Goal: Complete application form

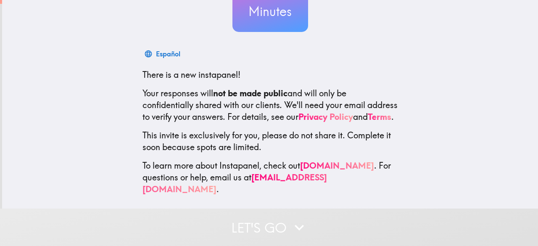
scroll to position [103, 0]
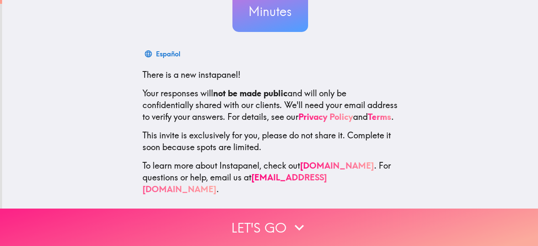
click at [282, 218] on button "Let's go" at bounding box center [269, 226] width 538 height 37
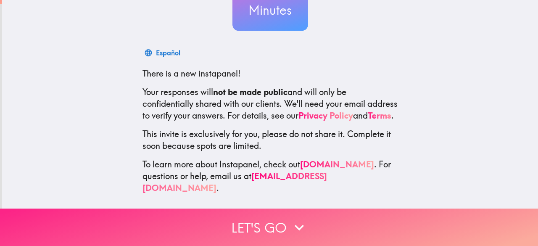
scroll to position [0, 0]
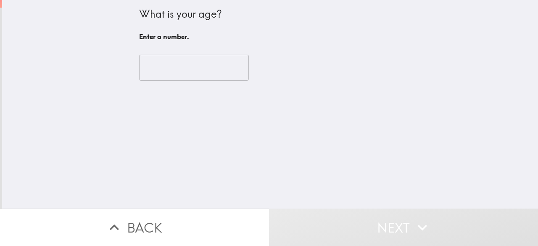
click at [209, 63] on input "number" at bounding box center [194, 68] width 110 height 26
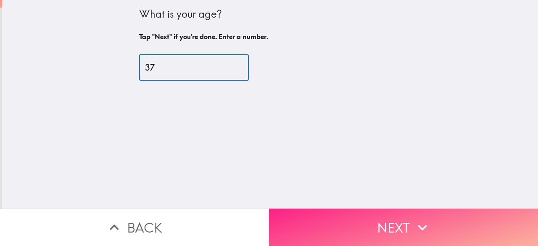
type input "37"
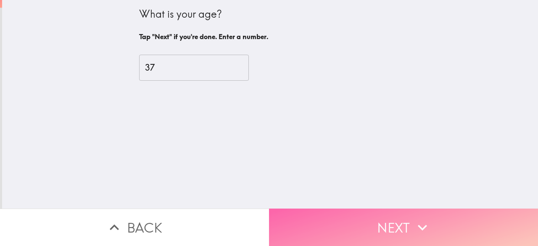
click at [370, 215] on button "Next" at bounding box center [403, 226] width 269 height 37
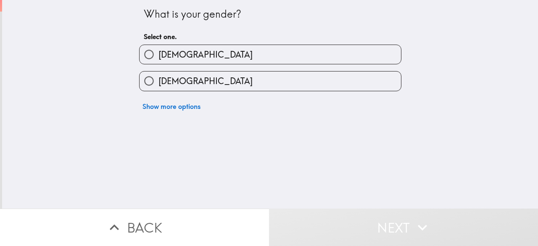
click at [196, 90] on label "[DEMOGRAPHIC_DATA]" at bounding box center [269, 80] width 261 height 19
click at [158, 90] on input "[DEMOGRAPHIC_DATA]" at bounding box center [148, 80] width 19 height 19
radio input "true"
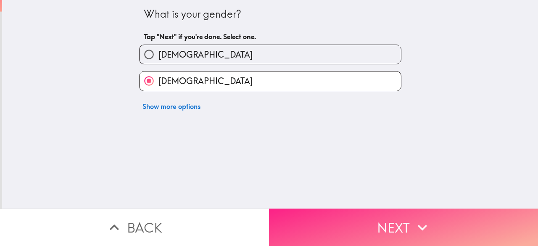
click at [377, 224] on button "Next" at bounding box center [403, 226] width 269 height 37
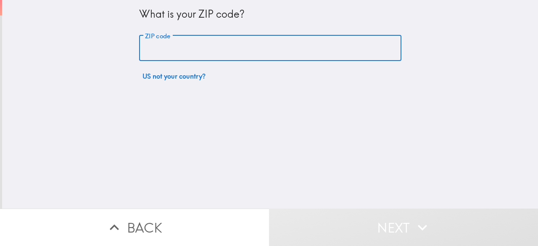
click at [231, 50] on input "ZIP code" at bounding box center [270, 48] width 262 height 26
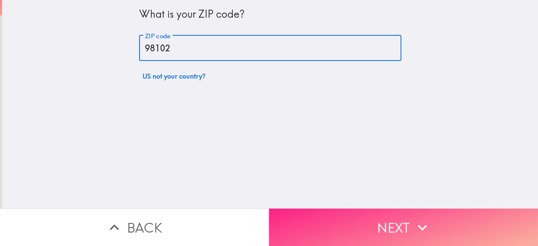
type input "98102"
click at [398, 208] on button "Next" at bounding box center [403, 226] width 269 height 37
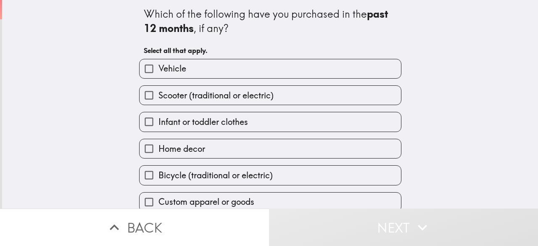
click at [201, 63] on label "Vehicle" at bounding box center [269, 68] width 261 height 19
click at [158, 63] on input "Vehicle" at bounding box center [148, 68] width 19 height 19
checkbox input "true"
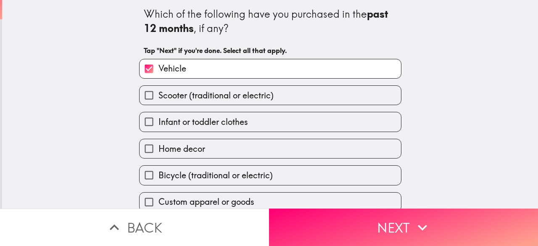
click at [201, 147] on label "Home decor" at bounding box center [269, 148] width 261 height 19
click at [158, 147] on input "Home decor" at bounding box center [148, 148] width 19 height 19
checkbox input "true"
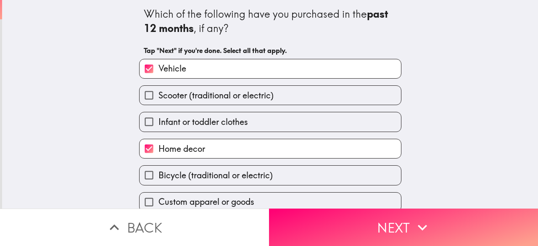
click at [204, 180] on span "Bicycle (traditional or electric)" at bounding box center [215, 175] width 114 height 12
click at [158, 180] on input "Bicycle (traditional or electric)" at bounding box center [148, 174] width 19 height 19
checkbox input "true"
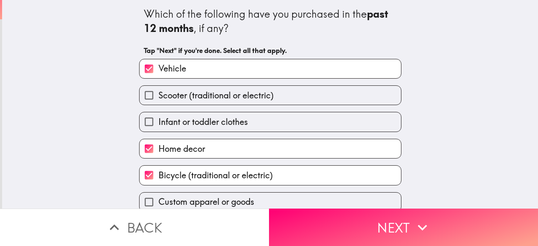
scroll to position [65, 0]
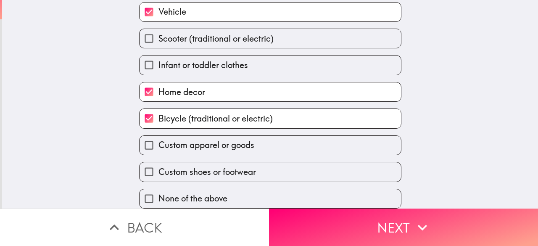
click at [198, 139] on span "Custom apparel or goods" at bounding box center [206, 145] width 96 height 12
click at [158, 137] on input "Custom apparel or goods" at bounding box center [148, 145] width 19 height 19
checkbox input "true"
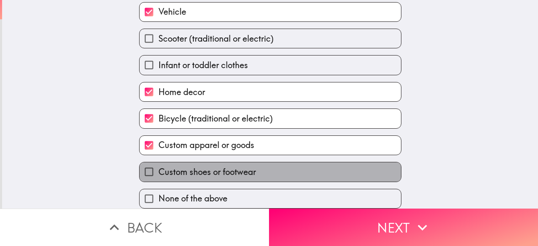
click at [215, 170] on span "Custom shoes or footwear" at bounding box center [206, 172] width 97 height 12
click at [158, 170] on input "Custom shoes or footwear" at bounding box center [148, 171] width 19 height 19
checkbox input "true"
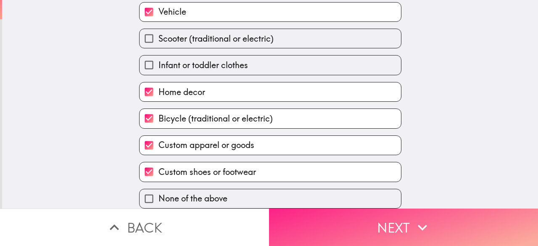
click at [332, 232] on button "Next" at bounding box center [403, 226] width 269 height 37
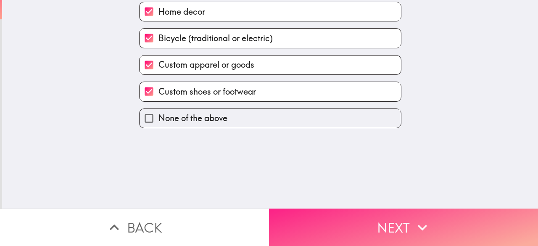
scroll to position [0, 0]
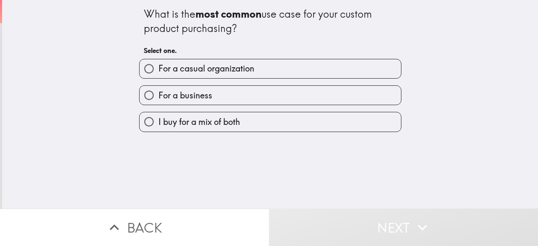
click at [237, 122] on label "I buy for a mix of both" at bounding box center [269, 121] width 261 height 19
click at [158, 122] on input "I buy for a mix of both" at bounding box center [148, 121] width 19 height 19
radio input "true"
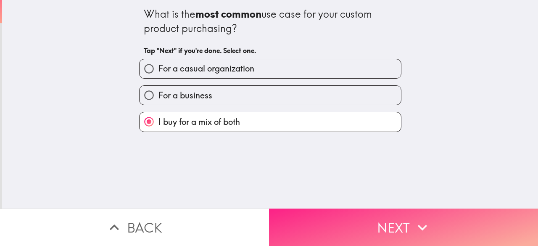
click at [341, 223] on button "Next" at bounding box center [403, 226] width 269 height 37
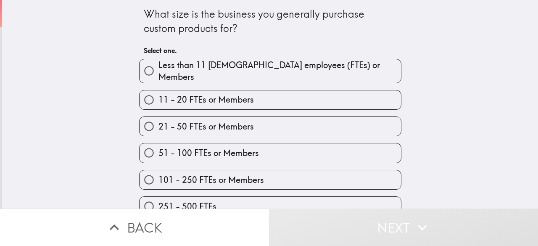
click at [205, 148] on span "51 - 100 FTEs or Members" at bounding box center [208, 153] width 100 height 12
click at [158, 148] on input "51 - 100 FTEs or Members" at bounding box center [148, 152] width 19 height 19
radio input "true"
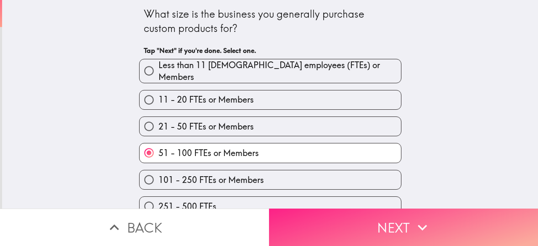
click at [326, 226] on button "Next" at bounding box center [403, 226] width 269 height 37
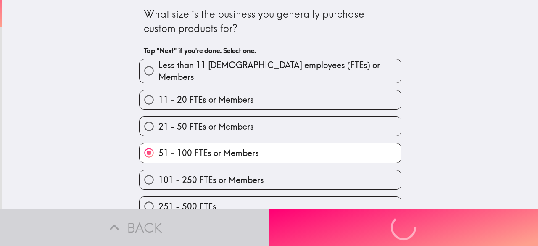
scroll to position [38, 0]
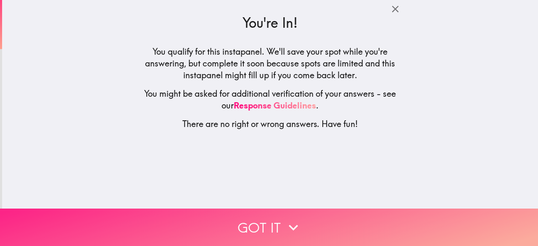
click at [273, 208] on button "Got it" at bounding box center [269, 226] width 538 height 37
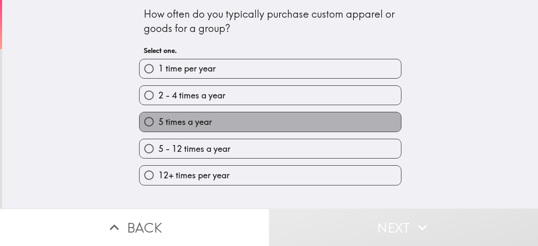
click at [239, 116] on label "5 times a year" at bounding box center [269, 121] width 261 height 19
click at [158, 116] on input "5 times a year" at bounding box center [148, 121] width 19 height 19
radio input "true"
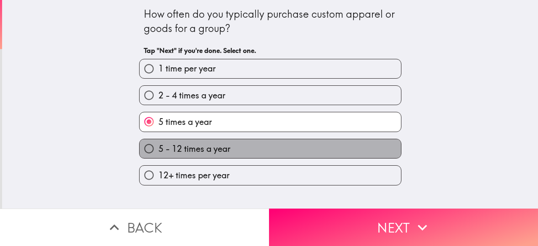
click at [244, 151] on label "5 - 12 times a year" at bounding box center [269, 148] width 261 height 19
click at [158, 151] on input "5 - 12 times a year" at bounding box center [148, 148] width 19 height 19
radio input "true"
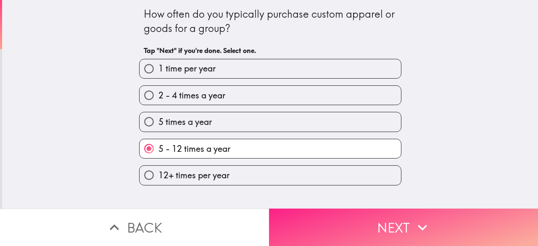
click at [338, 220] on button "Next" at bounding box center [403, 226] width 269 height 37
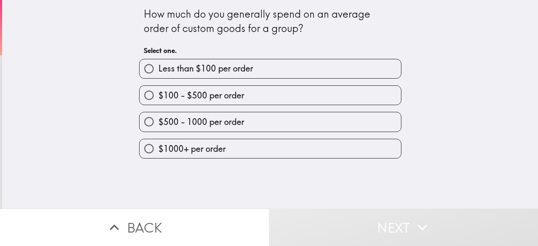
click at [231, 117] on span "$500 - 1000 per order" at bounding box center [201, 122] width 86 height 12
click at [158, 117] on input "$500 - 1000 per order" at bounding box center [148, 121] width 19 height 19
radio input "true"
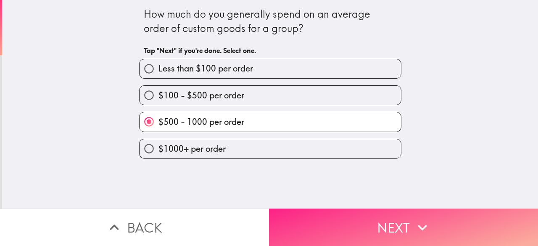
click at [326, 210] on button "Next" at bounding box center [403, 226] width 269 height 37
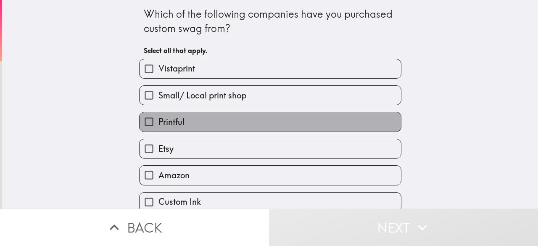
click at [238, 116] on label "Printful" at bounding box center [269, 121] width 261 height 19
click at [158, 116] on input "Printful" at bounding box center [148, 121] width 19 height 19
checkbox input "true"
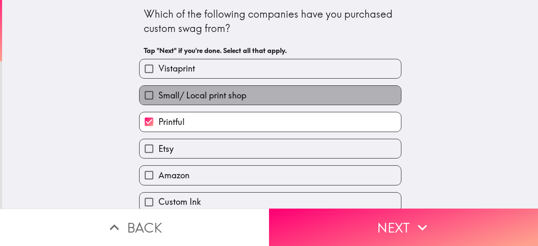
click at [228, 96] on span "Small/ Local print shop" at bounding box center [202, 95] width 88 height 12
click at [158, 96] on input "Small/ Local print shop" at bounding box center [148, 95] width 19 height 19
checkbox input "true"
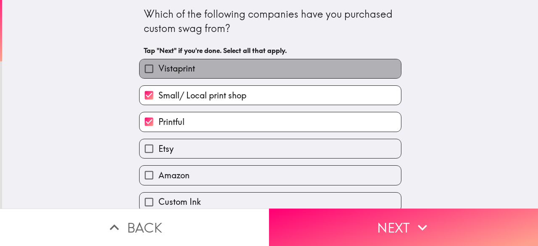
click at [220, 67] on label "Vistaprint" at bounding box center [269, 68] width 261 height 19
click at [158, 67] on input "Vistaprint" at bounding box center [148, 68] width 19 height 19
checkbox input "true"
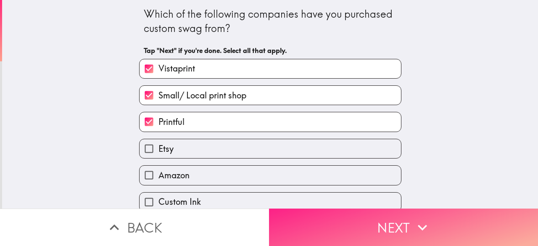
click at [348, 212] on button "Next" at bounding box center [403, 226] width 269 height 37
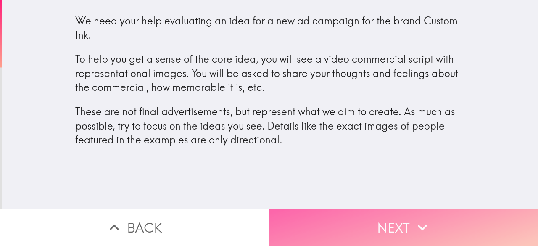
click at [351, 222] on button "Next" at bounding box center [403, 226] width 269 height 37
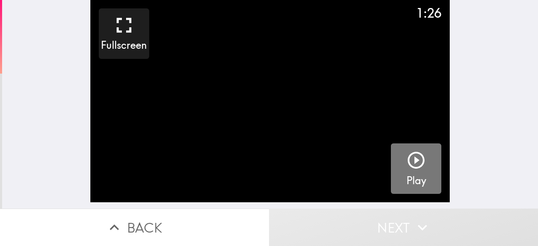
click at [423, 151] on button "Play" at bounding box center [416, 168] width 50 height 50
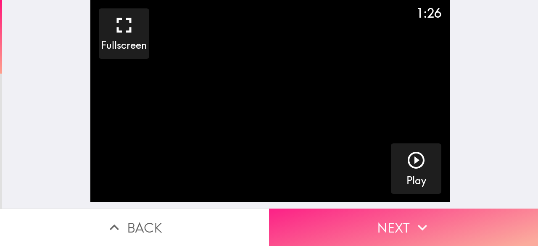
click at [362, 226] on button "Next" at bounding box center [403, 226] width 269 height 37
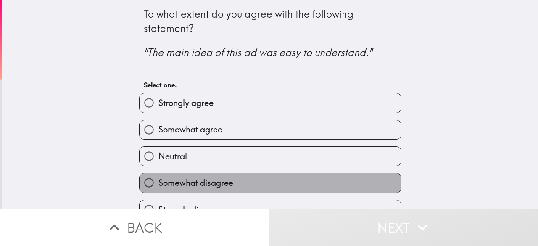
click at [196, 183] on span "Somewhat disagree" at bounding box center [195, 183] width 75 height 12
click at [158, 183] on input "Somewhat disagree" at bounding box center [148, 182] width 19 height 19
radio input "true"
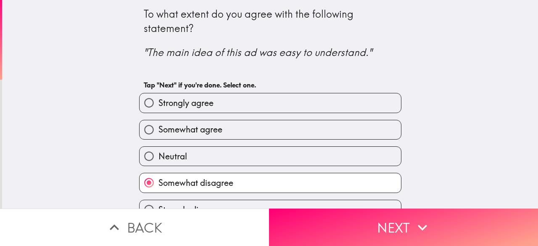
click at [182, 91] on div "Strongly agree" at bounding box center [266, 99] width 269 height 26
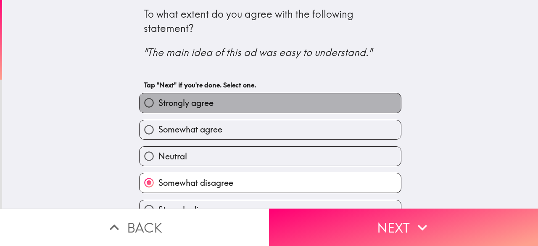
click at [210, 103] on label "Strongly agree" at bounding box center [269, 102] width 261 height 19
click at [158, 103] on input "Strongly agree" at bounding box center [148, 102] width 19 height 19
radio input "true"
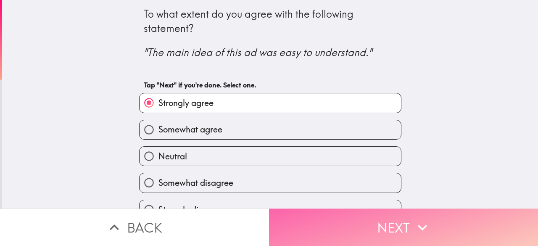
click at [342, 222] on button "Next" at bounding box center [403, 226] width 269 height 37
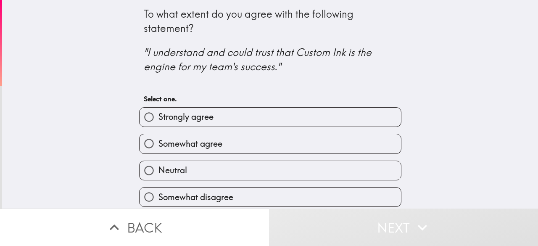
click at [216, 116] on label "Strongly agree" at bounding box center [269, 117] width 261 height 19
click at [158, 116] on input "Strongly agree" at bounding box center [148, 117] width 19 height 19
radio input "true"
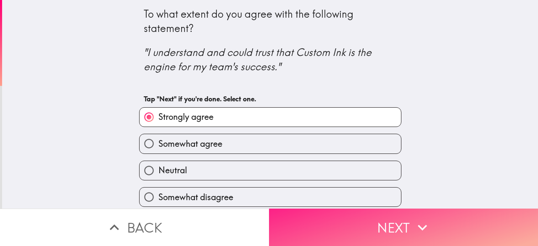
click at [348, 215] on button "Next" at bounding box center [403, 226] width 269 height 37
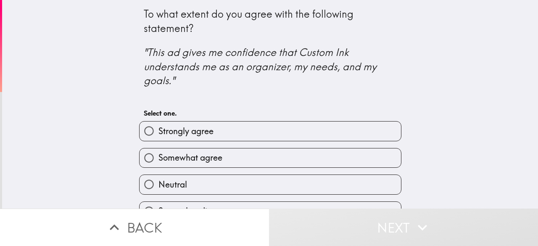
click at [237, 131] on label "Strongly agree" at bounding box center [269, 130] width 261 height 19
click at [158, 131] on input "Strongly agree" at bounding box center [148, 130] width 19 height 19
radio input "true"
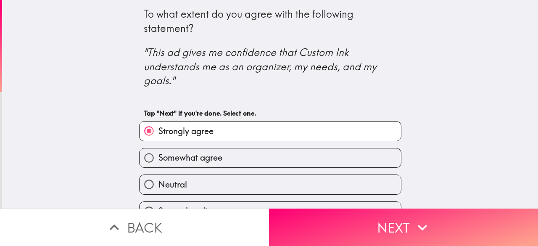
scroll to position [47, 0]
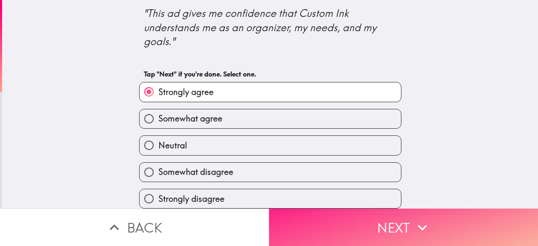
click at [332, 212] on button "Next" at bounding box center [403, 226] width 269 height 37
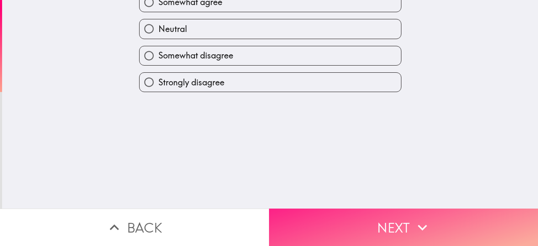
scroll to position [0, 0]
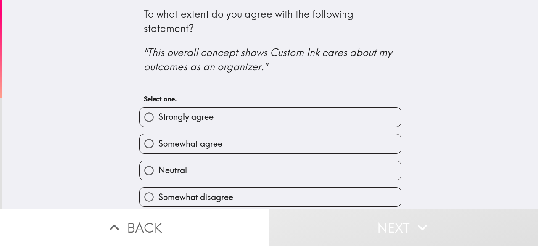
click at [228, 137] on label "Somewhat agree" at bounding box center [269, 143] width 261 height 19
click at [158, 137] on input "Somewhat agree" at bounding box center [148, 143] width 19 height 19
radio input "true"
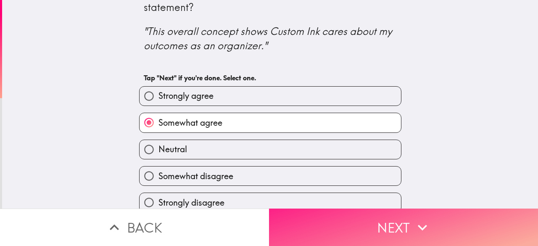
scroll to position [33, 0]
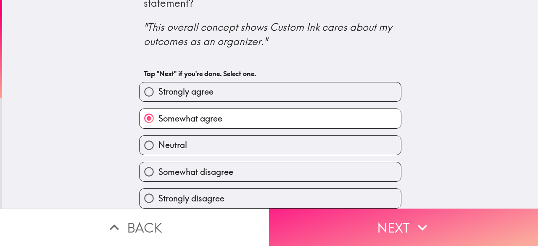
click at [326, 208] on button "Next" at bounding box center [403, 226] width 269 height 37
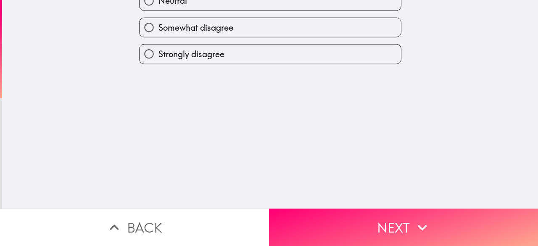
scroll to position [0, 0]
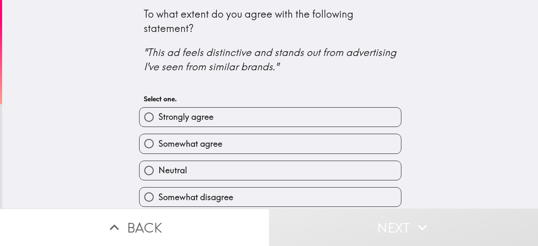
click at [218, 113] on label "Strongly agree" at bounding box center [269, 117] width 261 height 19
click at [158, 113] on input "Strongly agree" at bounding box center [148, 117] width 19 height 19
radio input "true"
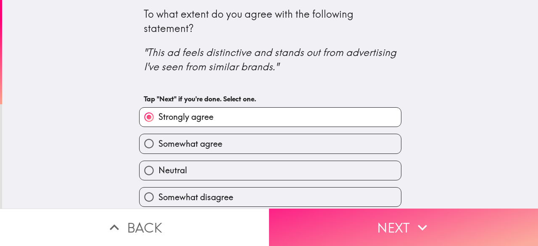
click at [321, 227] on button "Next" at bounding box center [403, 226] width 269 height 37
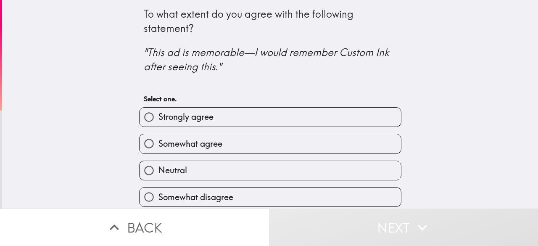
click at [228, 115] on label "Strongly agree" at bounding box center [269, 117] width 261 height 19
click at [158, 115] on input "Strongly agree" at bounding box center [148, 117] width 19 height 19
radio input "true"
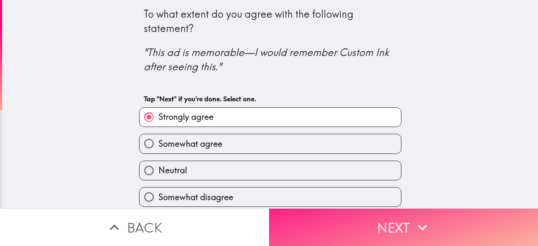
click at [321, 221] on button "Next" at bounding box center [403, 226] width 269 height 37
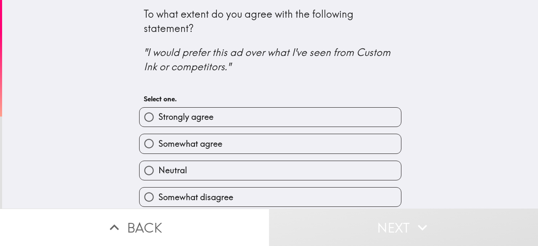
click at [239, 134] on div "Somewhat agree" at bounding box center [270, 144] width 262 height 20
click at [249, 148] on label "Somewhat agree" at bounding box center [269, 143] width 261 height 19
click at [158, 148] on input "Somewhat agree" at bounding box center [148, 143] width 19 height 19
radio input "true"
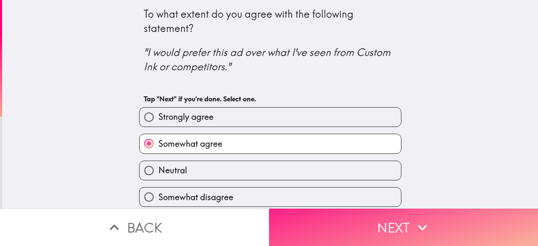
click at [317, 226] on button "Next" at bounding box center [403, 226] width 269 height 37
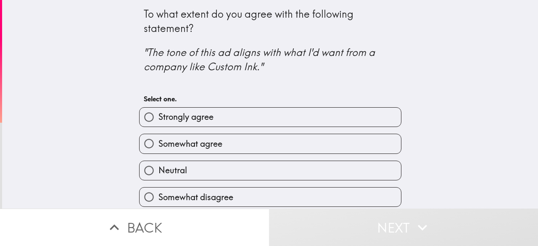
click at [228, 115] on label "Strongly agree" at bounding box center [269, 117] width 261 height 19
click at [158, 115] on input "Strongly agree" at bounding box center [148, 117] width 19 height 19
radio input "true"
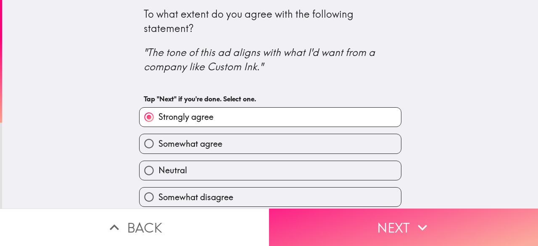
click at [323, 223] on button "Next" at bounding box center [403, 226] width 269 height 37
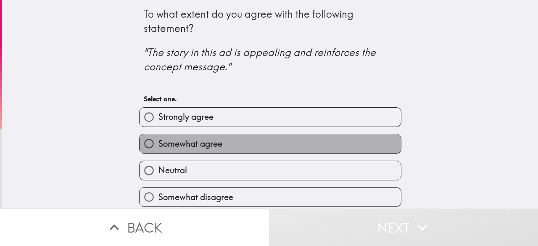
click at [254, 138] on label "Somewhat agree" at bounding box center [269, 143] width 261 height 19
click at [158, 138] on input "Somewhat agree" at bounding box center [148, 143] width 19 height 19
radio input "true"
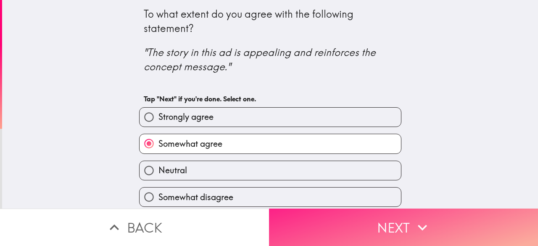
scroll to position [33, 0]
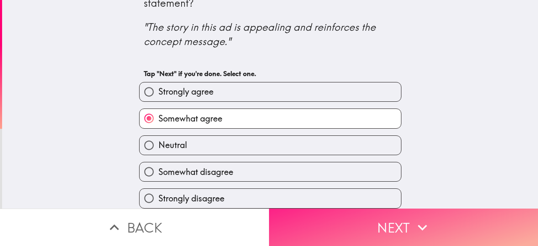
click at [333, 218] on button "Next" at bounding box center [403, 226] width 269 height 37
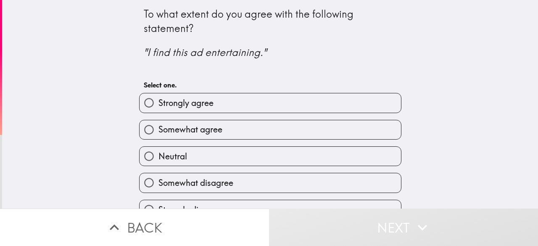
click at [243, 116] on div "Somewhat agree" at bounding box center [266, 126] width 269 height 26
click at [242, 102] on label "Strongly agree" at bounding box center [269, 102] width 261 height 19
click at [158, 102] on input "Strongly agree" at bounding box center [148, 102] width 19 height 19
radio input "true"
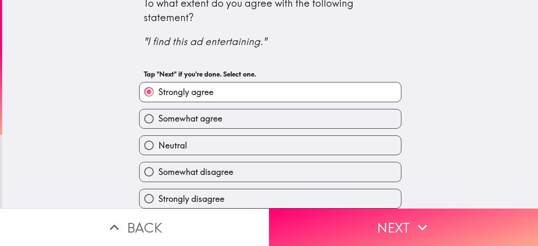
scroll to position [18, 0]
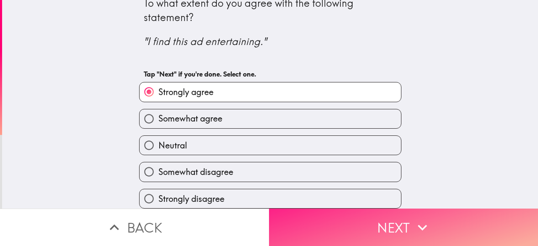
click at [350, 222] on button "Next" at bounding box center [403, 226] width 269 height 37
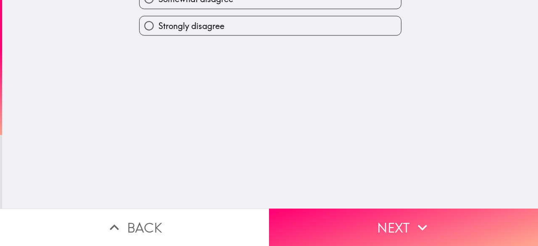
scroll to position [0, 0]
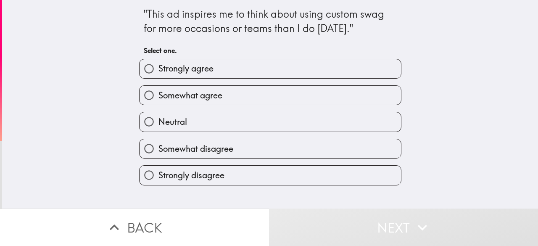
click at [247, 126] on label "Neutral" at bounding box center [269, 121] width 261 height 19
click at [158, 126] on input "Neutral" at bounding box center [148, 121] width 19 height 19
radio input "true"
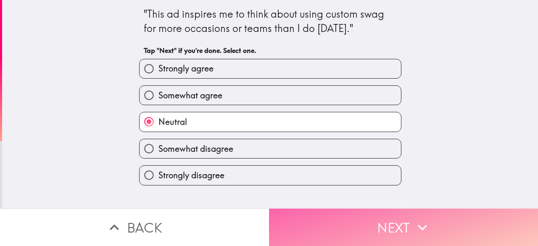
click at [316, 221] on button "Next" at bounding box center [403, 226] width 269 height 37
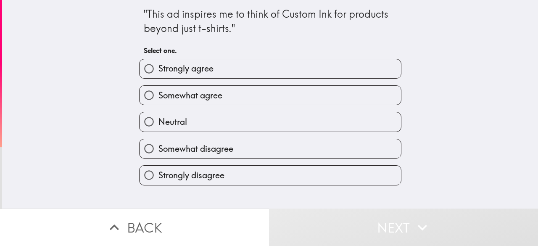
click at [233, 98] on label "Somewhat agree" at bounding box center [269, 95] width 261 height 19
click at [158, 98] on input "Somewhat agree" at bounding box center [148, 95] width 19 height 19
radio input "true"
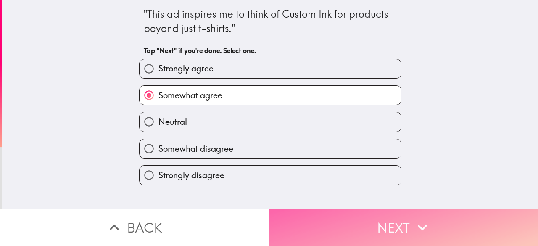
click at [294, 210] on button "Next" at bounding box center [403, 226] width 269 height 37
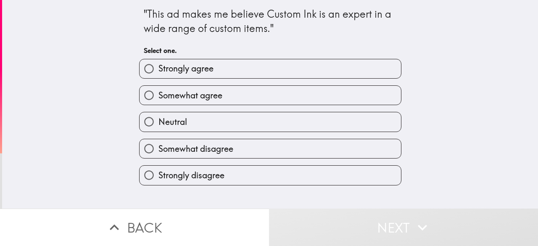
click at [228, 99] on label "Somewhat agree" at bounding box center [269, 95] width 261 height 19
click at [158, 99] on input "Somewhat agree" at bounding box center [148, 95] width 19 height 19
radio input "true"
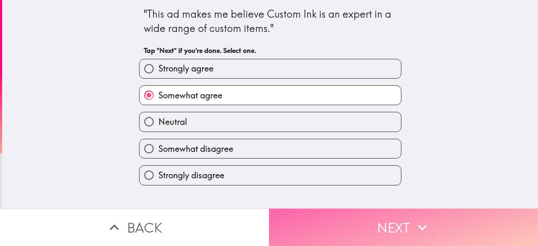
click at [303, 218] on button "Next" at bounding box center [403, 226] width 269 height 37
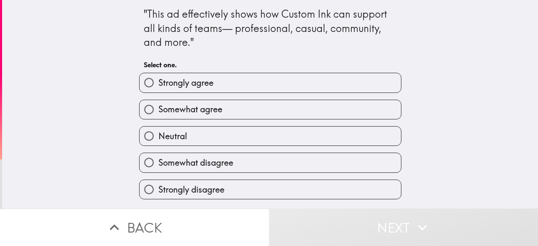
click at [256, 137] on label "Neutral" at bounding box center [269, 135] width 261 height 19
click at [158, 137] on input "Neutral" at bounding box center [148, 135] width 19 height 19
radio input "true"
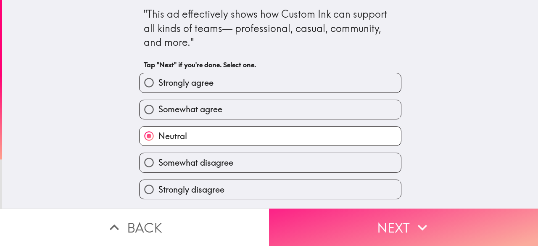
click at [319, 231] on button "Next" at bounding box center [403, 226] width 269 height 37
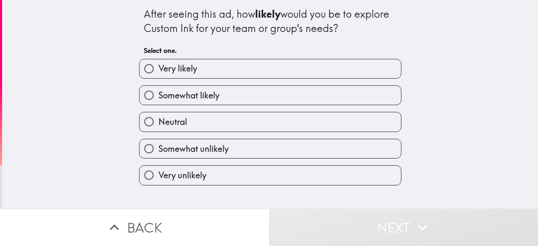
click at [241, 121] on label "Neutral" at bounding box center [269, 121] width 261 height 19
click at [158, 121] on input "Neutral" at bounding box center [148, 121] width 19 height 19
radio input "true"
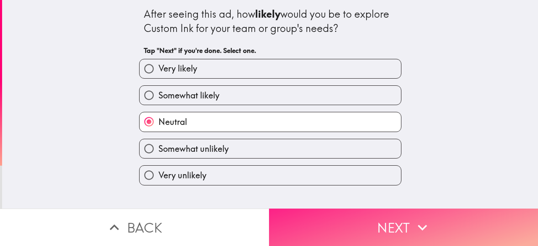
click at [301, 218] on button "Next" at bounding box center [403, 226] width 269 height 37
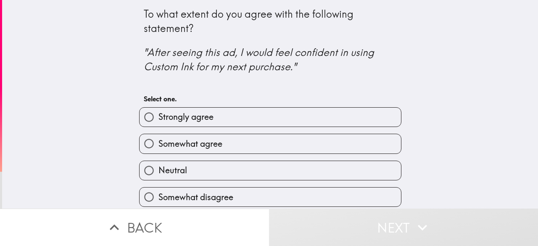
click at [192, 136] on label "Somewhat agree" at bounding box center [269, 143] width 261 height 19
click at [158, 136] on input "Somewhat agree" at bounding box center [148, 143] width 19 height 19
radio input "true"
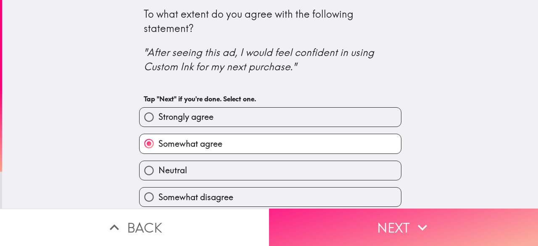
click at [325, 215] on button "Next" at bounding box center [403, 226] width 269 height 37
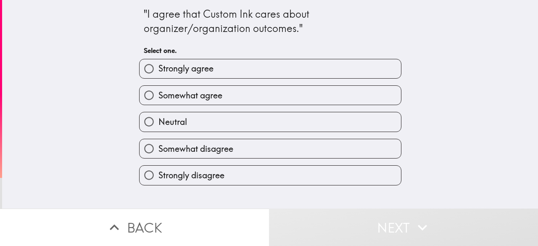
click at [222, 136] on div "Somewhat disagree" at bounding box center [266, 145] width 269 height 26
click at [222, 127] on label "Neutral" at bounding box center [269, 121] width 261 height 19
click at [158, 127] on input "Neutral" at bounding box center [148, 121] width 19 height 19
radio input "true"
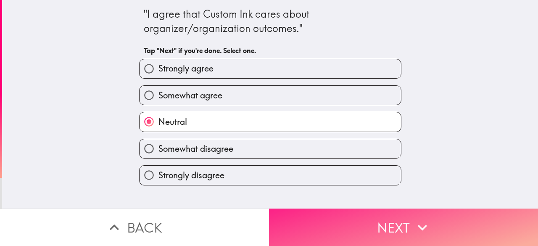
click at [317, 212] on button "Next" at bounding box center [403, 226] width 269 height 37
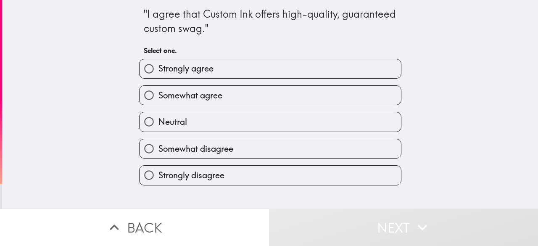
click at [278, 161] on div "Strongly disagree" at bounding box center [266, 171] width 269 height 26
click at [275, 153] on label "Somewhat disagree" at bounding box center [269, 148] width 261 height 19
click at [158, 153] on input "Somewhat disagree" at bounding box center [148, 148] width 19 height 19
radio input "true"
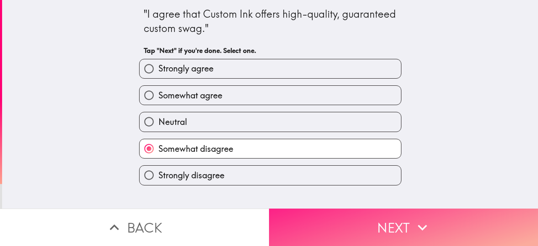
click at [317, 222] on button "Next" at bounding box center [403, 226] width 269 height 37
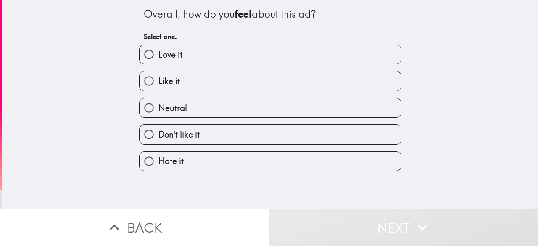
click at [257, 165] on label "Hate it" at bounding box center [269, 161] width 261 height 19
click at [158, 165] on input "Hate it" at bounding box center [148, 161] width 19 height 19
radio input "true"
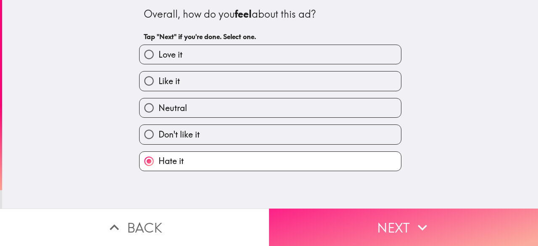
click at [312, 221] on button "Next" at bounding box center [403, 226] width 269 height 37
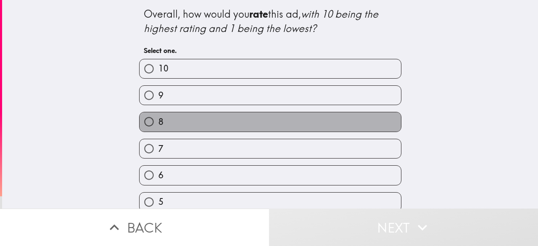
click at [239, 124] on label "8" at bounding box center [269, 121] width 261 height 19
click at [158, 124] on input "8" at bounding box center [148, 121] width 19 height 19
radio input "true"
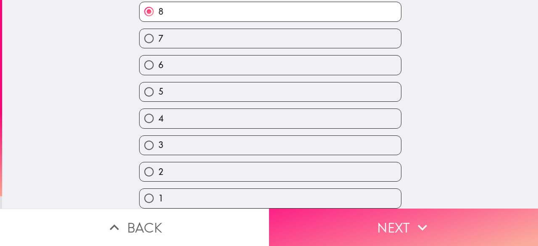
click at [323, 228] on button "Next" at bounding box center [403, 226] width 269 height 37
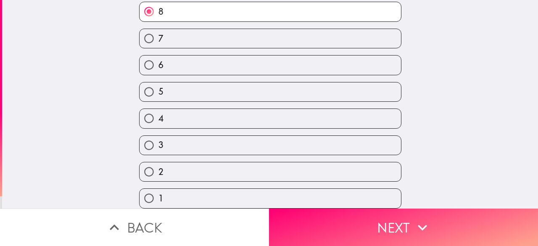
scroll to position [38, 0]
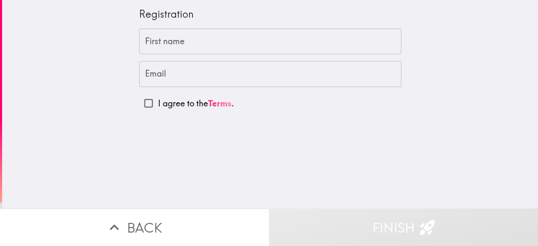
click at [179, 102] on p "I agree to the Terms ." at bounding box center [196, 103] width 76 height 12
click at [158, 102] on input "I agree to the Terms ." at bounding box center [148, 103] width 19 height 19
checkbox input "true"
click at [193, 35] on input "First name" at bounding box center [270, 42] width 262 height 26
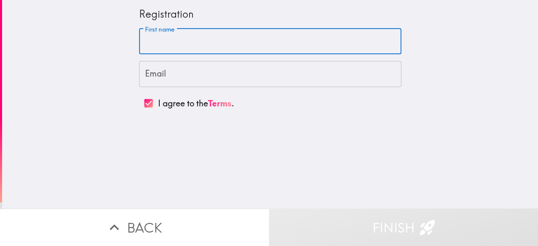
type input "[PERSON_NAME]"
click at [196, 73] on input "Email" at bounding box center [270, 74] width 262 height 26
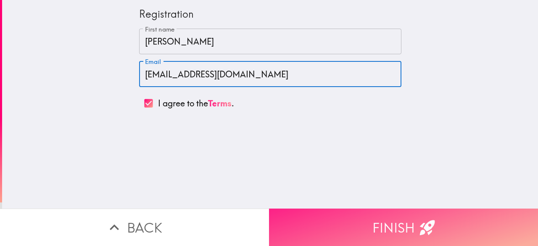
type input "[EMAIL_ADDRESS][DOMAIN_NAME]"
click at [358, 215] on button "Finish" at bounding box center [403, 226] width 269 height 37
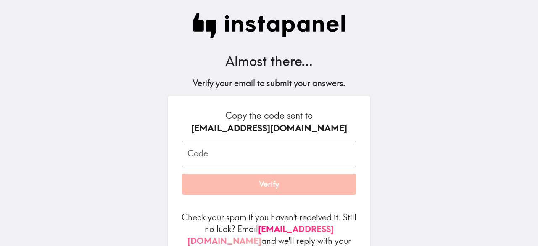
click at [265, 145] on input "Code" at bounding box center [268, 154] width 175 height 26
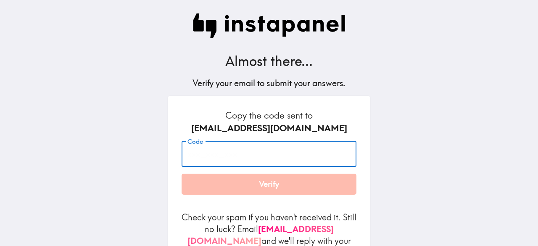
paste input "ypA_PiL_EAh"
type input "ypA_PiL_EAh"
click at [266, 176] on button "Verify" at bounding box center [268, 183] width 175 height 21
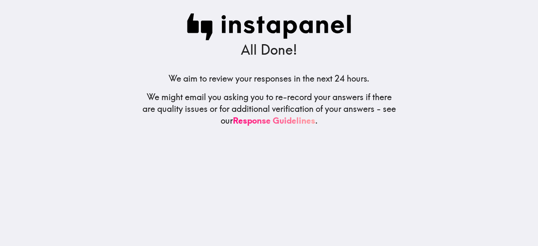
click at [149, 10] on div "All Done! We aim to review your responses in the next 24 hours. We might email …" at bounding box center [268, 123] width 269 height 246
